Goal: Task Accomplishment & Management: Complete application form

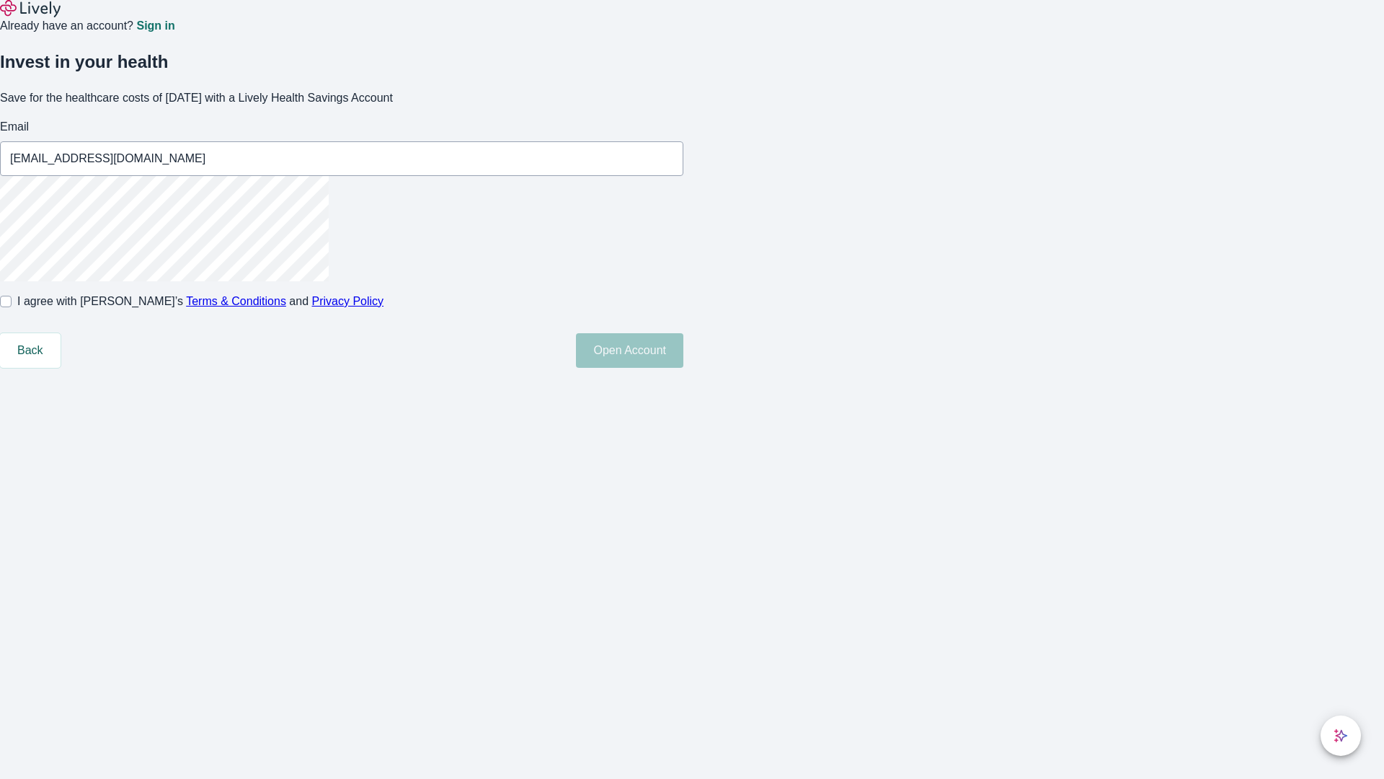
click at [12, 307] on input "I agree with Lively’s Terms & Conditions and Privacy Policy" at bounding box center [6, 302] width 12 height 12
checkbox input "true"
click at [683, 368] on button "Open Account" at bounding box center [629, 350] width 107 height 35
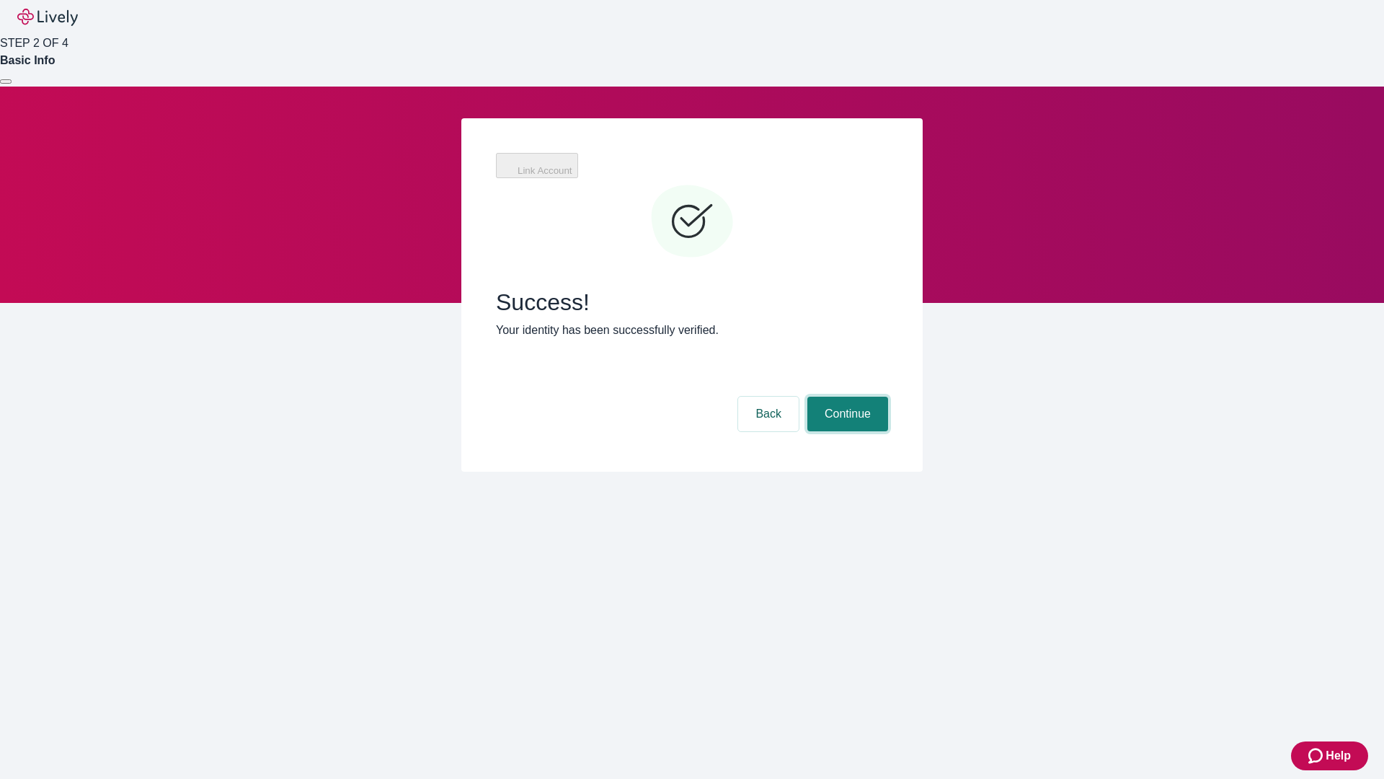
click at [846, 397] on button "Continue" at bounding box center [847, 414] width 81 height 35
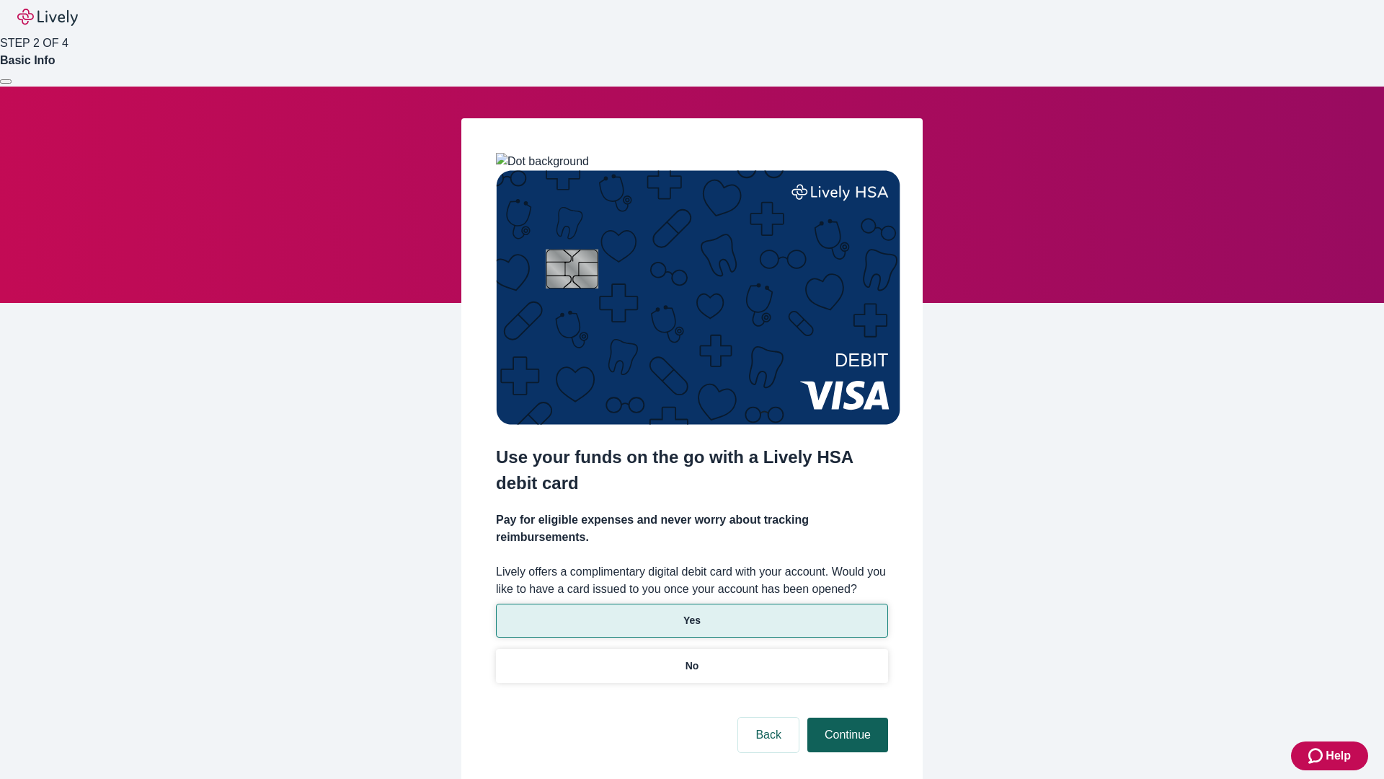
click at [691, 613] on p "Yes" at bounding box center [691, 620] width 17 height 15
click at [846, 717] on button "Continue" at bounding box center [847, 734] width 81 height 35
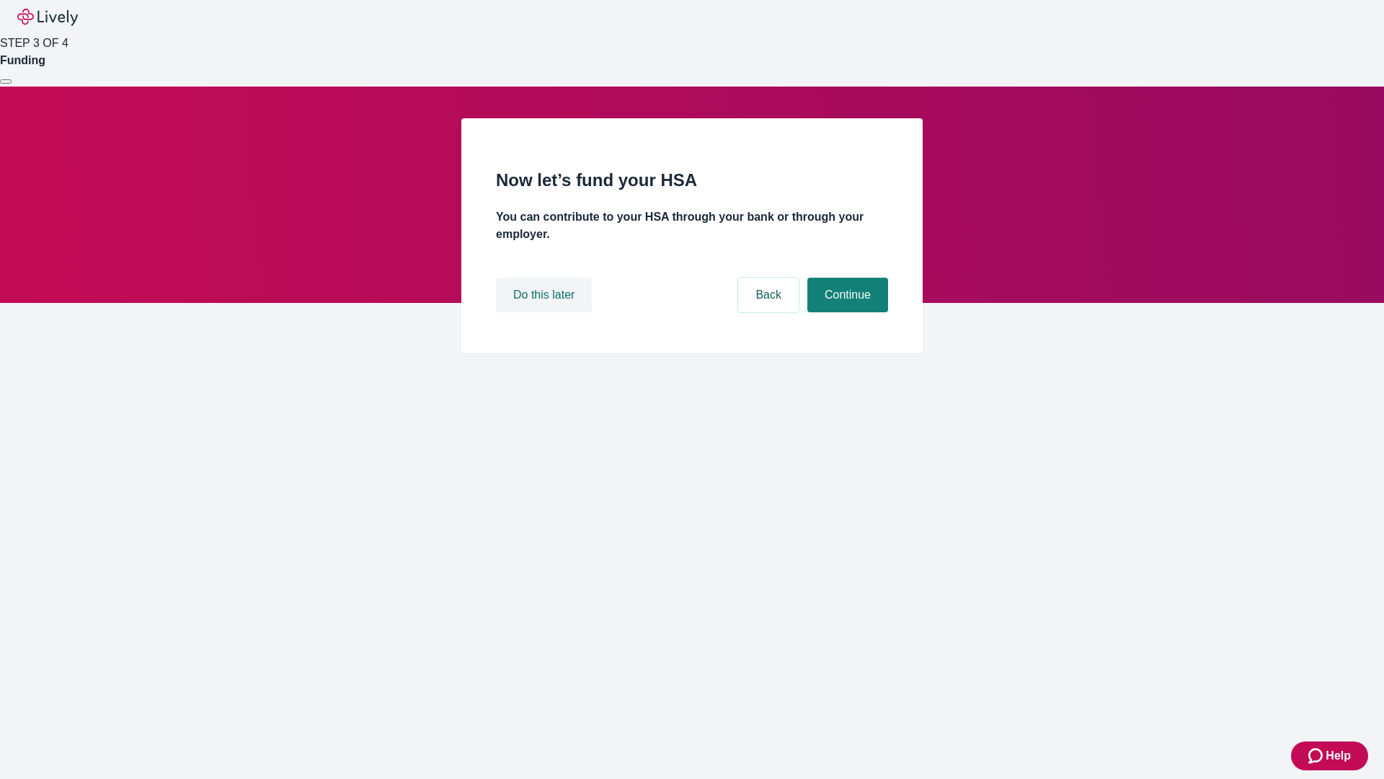
click at [546, 312] on button "Do this later" at bounding box center [544, 295] width 96 height 35
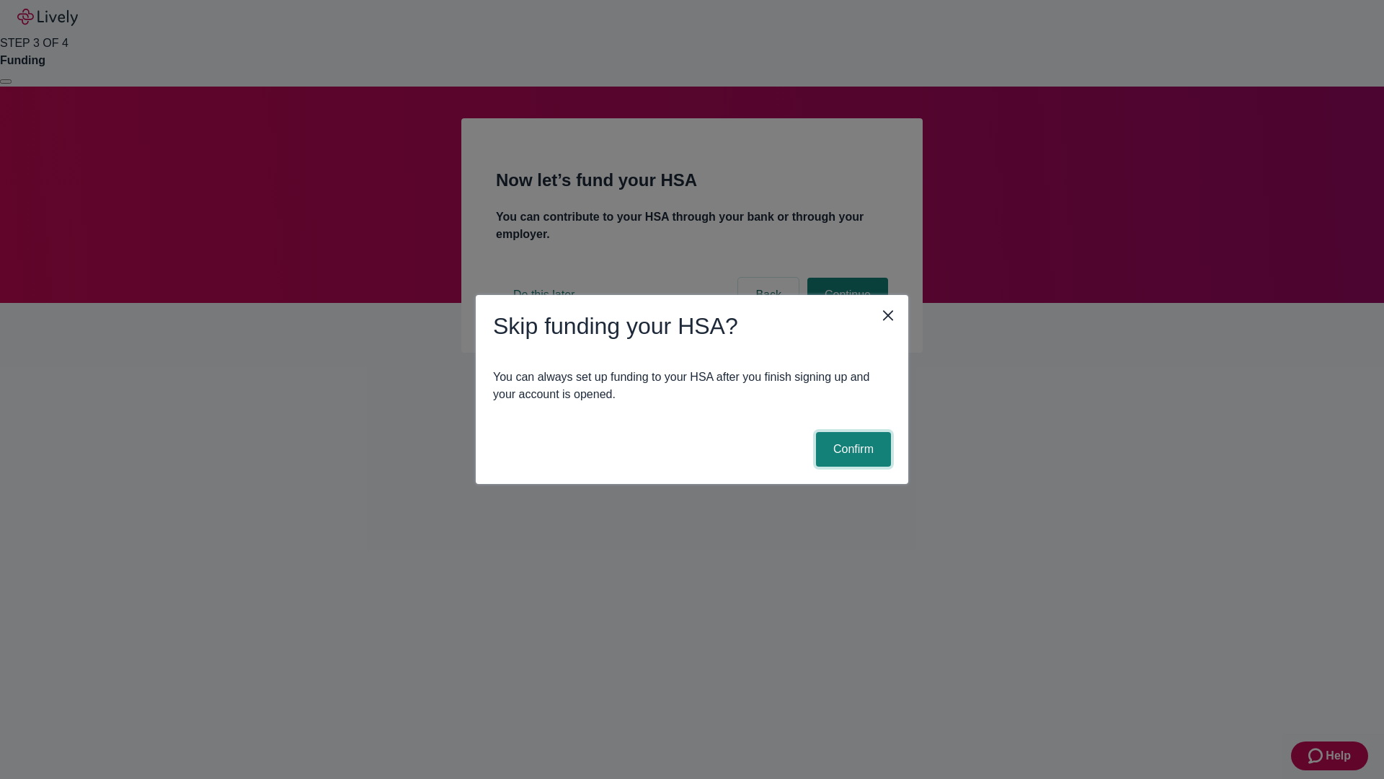
click at [851, 449] on button "Confirm" at bounding box center [853, 449] width 75 height 35
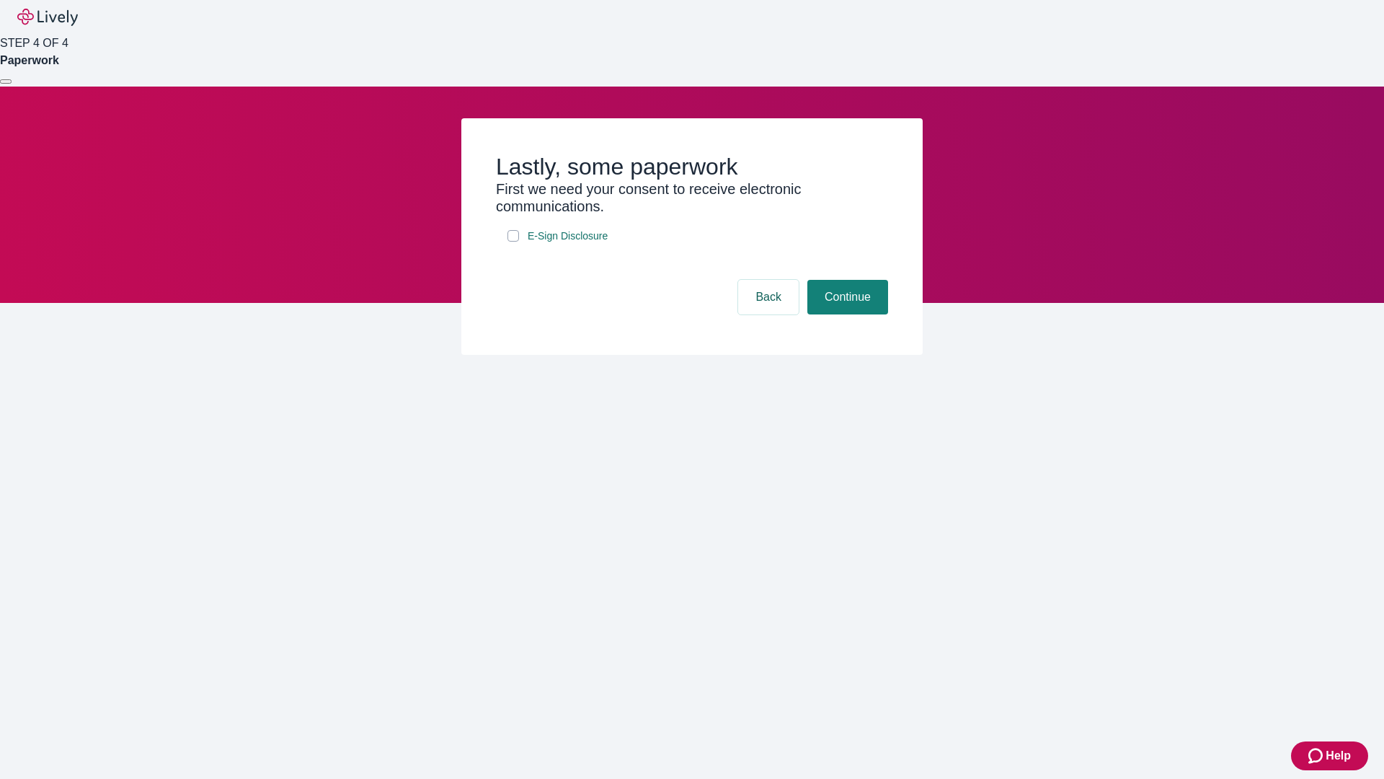
click at [513, 242] on input "E-Sign Disclosure" at bounding box center [514, 236] width 12 height 12
checkbox input "true"
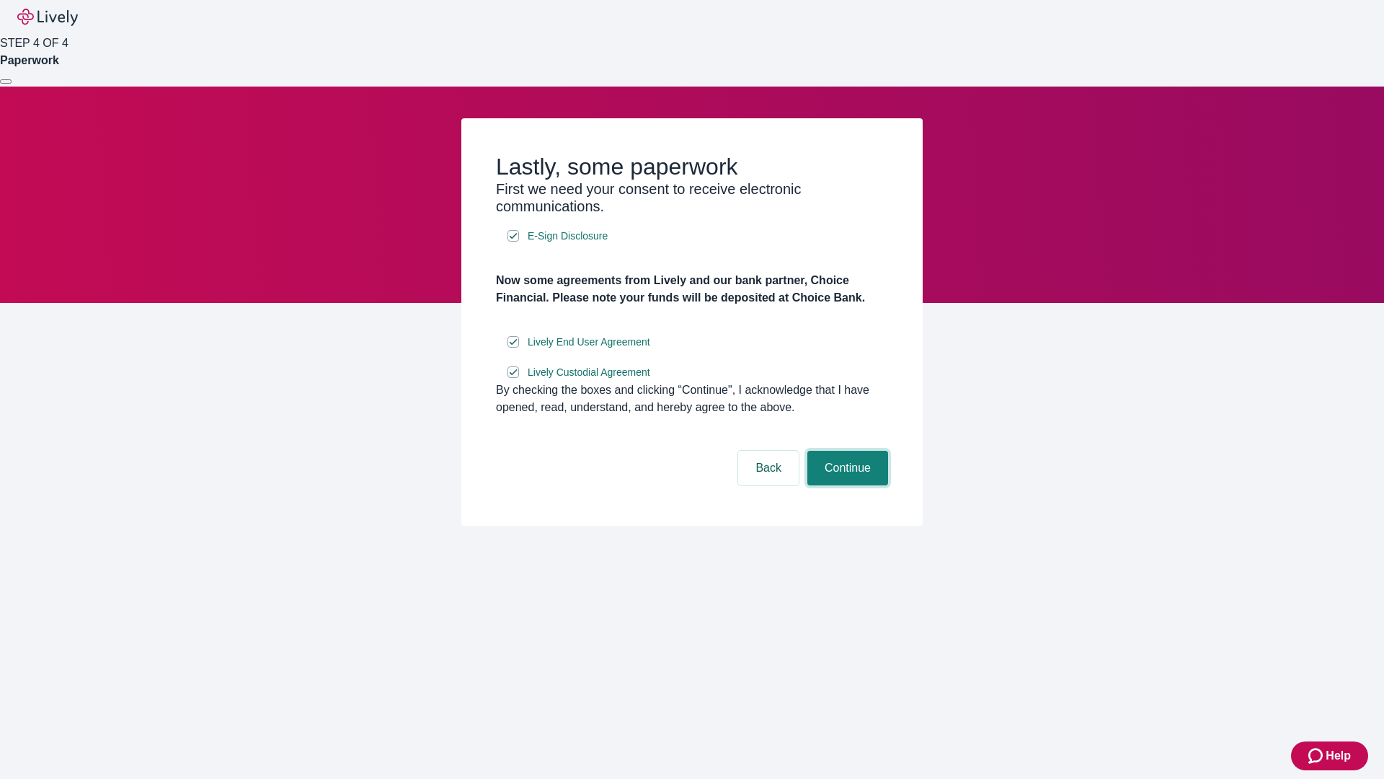
click at [846, 485] on button "Continue" at bounding box center [847, 468] width 81 height 35
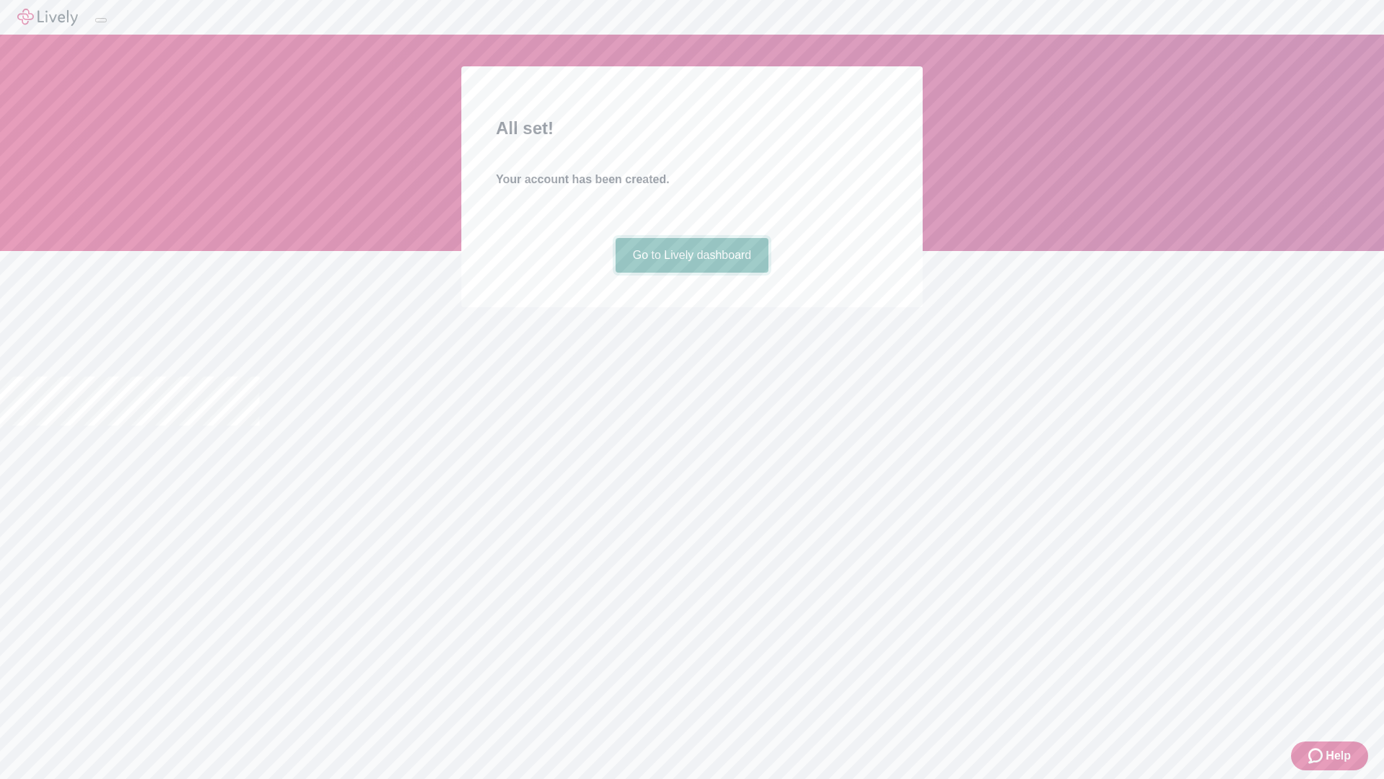
click at [691, 273] on link "Go to Lively dashboard" at bounding box center [693, 255] width 154 height 35
